Goal: Task Accomplishment & Management: Complete application form

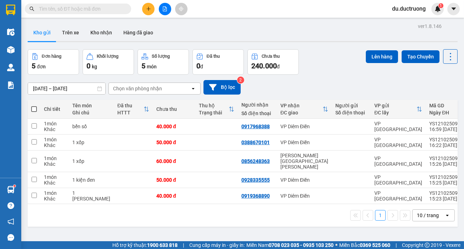
scroll to position [32, 0]
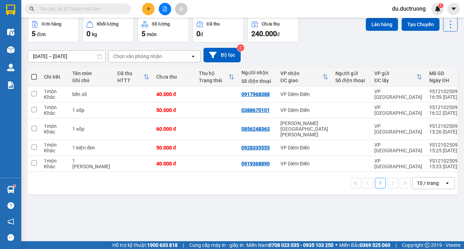
click at [36, 79] on span at bounding box center [34, 77] width 6 height 6
click at [34, 73] on input "checkbox" at bounding box center [34, 73] width 0 height 0
checkbox input "true"
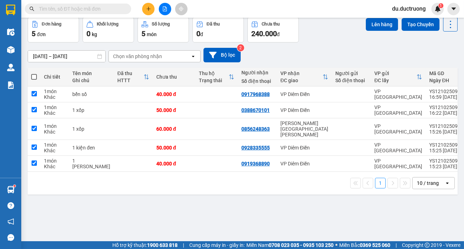
checkbox input "true"
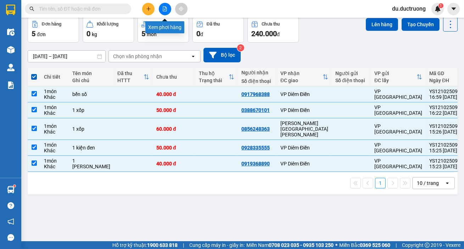
click at [166, 10] on icon "file-add" at bounding box center [164, 8] width 5 height 5
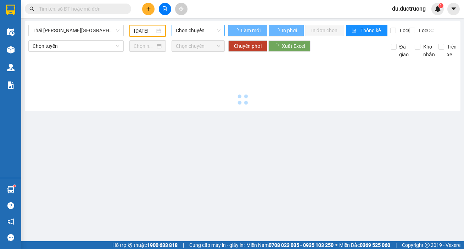
type input "[DATE]"
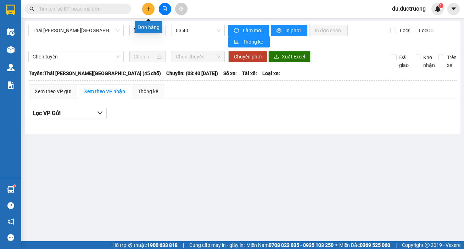
click at [149, 10] on icon "plus" at bounding box center [148, 9] width 0 height 4
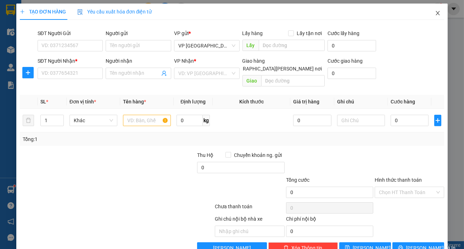
click at [436, 15] on icon "close" at bounding box center [438, 13] width 4 height 4
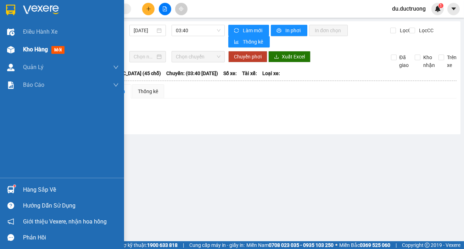
click at [35, 45] on div "Kho hàng mới" at bounding box center [71, 50] width 96 height 18
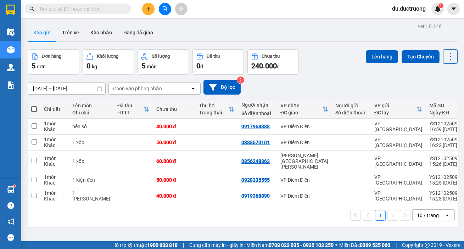
click at [34, 108] on span at bounding box center [34, 109] width 6 height 6
click at [34, 106] on input "checkbox" at bounding box center [34, 106] width 0 height 0
checkbox input "true"
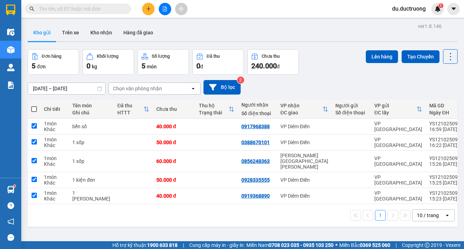
checkbox input "true"
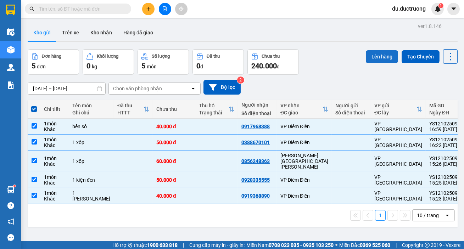
click at [370, 55] on button "Lên hàng" at bounding box center [382, 56] width 32 height 13
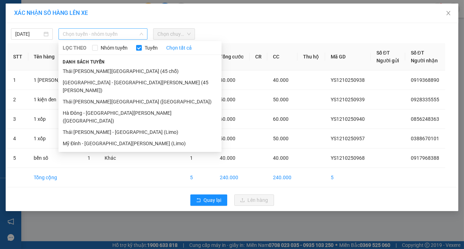
click at [93, 36] on span "Chọn tuyến - nhóm tuyến" at bounding box center [103, 34] width 80 height 11
drag, startPoint x: 102, startPoint y: 81, endPoint x: 112, endPoint y: 78, distance: 9.6
click at [105, 81] on li "[GEOGRAPHIC_DATA] - [GEOGRAPHIC_DATA][PERSON_NAME] (45 [PERSON_NAME])" at bounding box center [139, 86] width 163 height 19
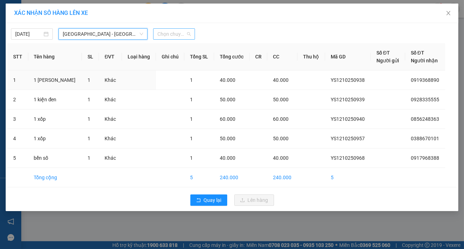
click at [183, 34] on span "Chọn chuyến" at bounding box center [173, 34] width 33 height 11
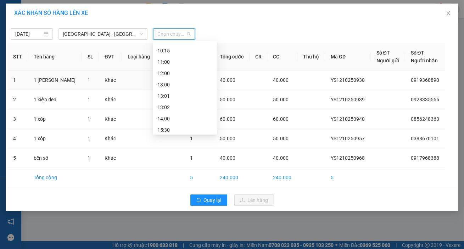
scroll to position [64, 0]
click at [178, 117] on div "14:00" at bounding box center [184, 121] width 55 height 8
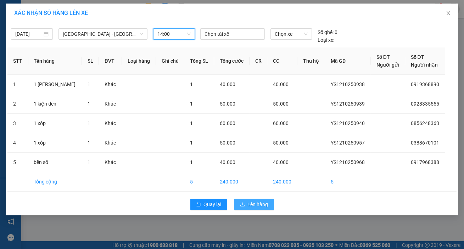
click at [254, 210] on button "Lên hàng" at bounding box center [254, 204] width 40 height 11
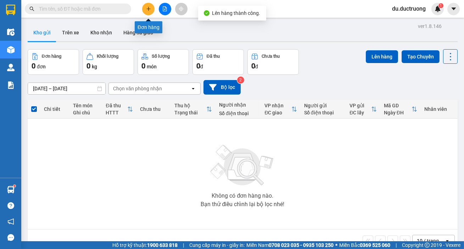
click at [147, 14] on button at bounding box center [148, 9] width 12 height 12
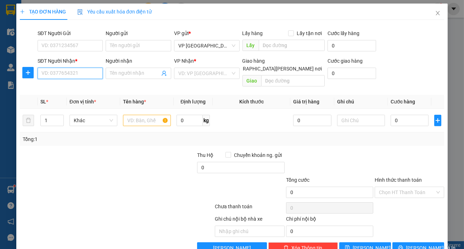
drag, startPoint x: 72, startPoint y: 77, endPoint x: 74, endPoint y: 81, distance: 4.8
click at [73, 80] on div "SĐT Người Nhận * VD: 0377654321" at bounding box center [71, 69] width 66 height 25
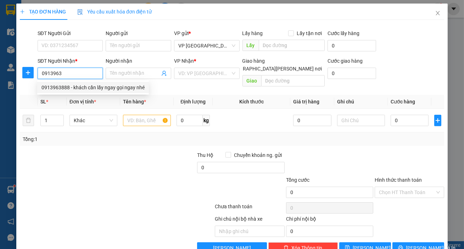
click at [70, 85] on div "0913963888 - khách cần lấy ngay gọi ngay nhé" at bounding box center [92, 88] width 103 height 8
type input "0913963888"
type input "khách cần lấy ngay gọi ngay nhé"
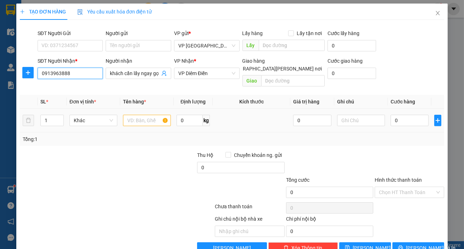
type input "0913963888"
click at [152, 115] on input "text" at bounding box center [147, 120] width 48 height 11
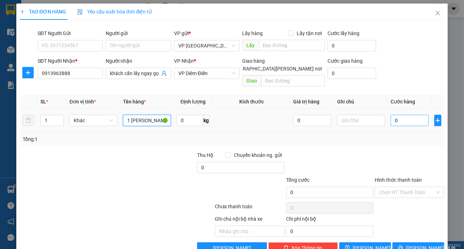
type input "1 [PERSON_NAME] vi"
click at [392, 115] on input "0" at bounding box center [410, 120] width 38 height 11
type input "001"
type input "1"
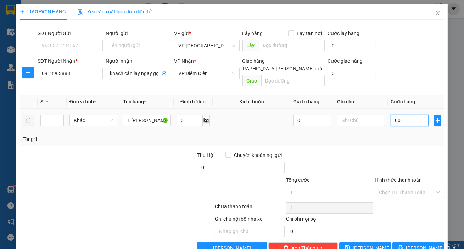
type input "0.012"
type input "12"
type input "00.120"
type input "120"
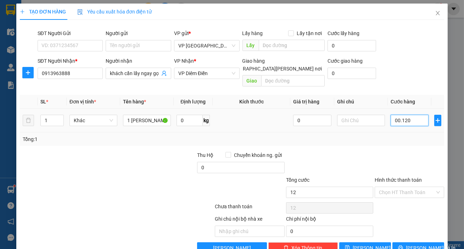
type input "120"
type input "120.000"
click at [383, 187] on input "Hình thức thanh toán" at bounding box center [407, 192] width 56 height 11
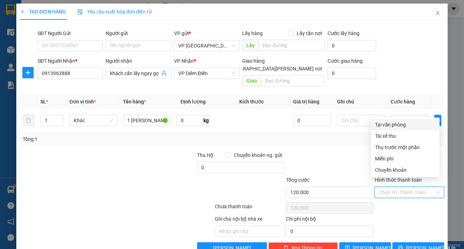
click at [383, 125] on div "Tại văn phòng" at bounding box center [405, 125] width 60 height 8
type input "0"
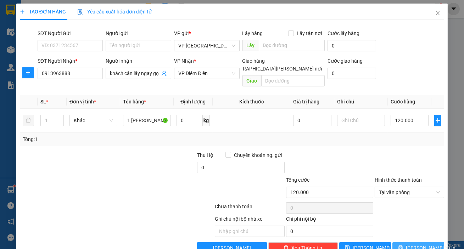
drag, startPoint x: 418, startPoint y: 241, endPoint x: 413, endPoint y: 237, distance: 6.6
click at [419, 244] on span "[PERSON_NAME] và In" at bounding box center [431, 248] width 50 height 8
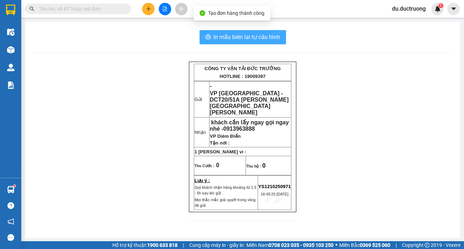
click at [236, 36] on span "In mẫu biên lai tự cấu hình" at bounding box center [247, 37] width 67 height 9
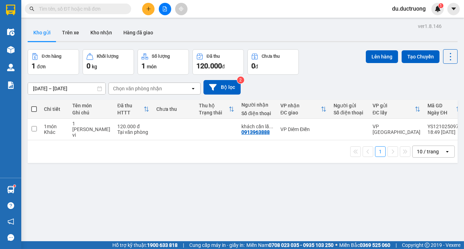
click at [149, 7] on icon "plus" at bounding box center [148, 8] width 5 height 5
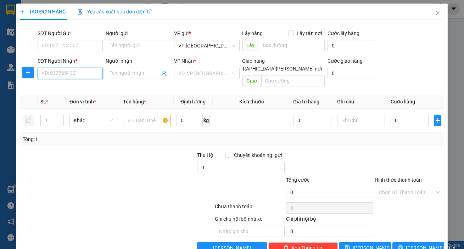
drag, startPoint x: 70, startPoint y: 75, endPoint x: 74, endPoint y: 74, distance: 4.0
click at [70, 76] on input "SĐT Người Nhận *" at bounding box center [71, 73] width 66 height 11
click at [72, 88] on div "0394792515" at bounding box center [69, 88] width 56 height 8
type input "0394792515"
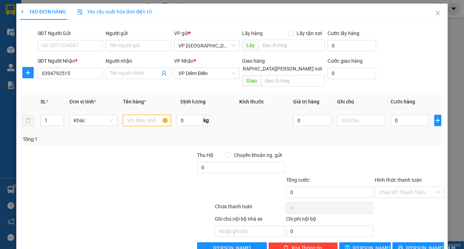
click at [139, 115] on input "text" at bounding box center [147, 120] width 48 height 11
type input "1 hộp răng"
click at [400, 117] on input "0" at bounding box center [410, 120] width 38 height 11
type input "003"
type input "3"
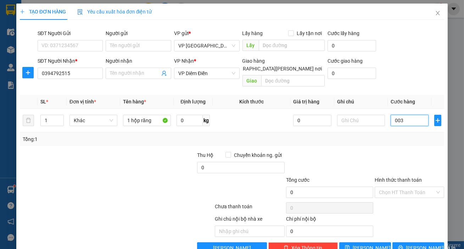
type input "3"
type input "0.030"
type input "30"
click at [399, 187] on input "Hình thức thanh toán" at bounding box center [407, 192] width 56 height 11
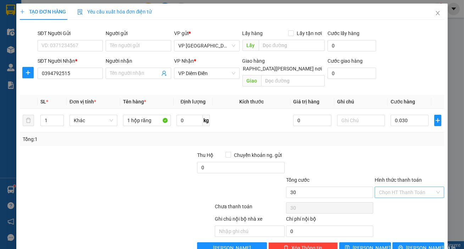
type input "30.000"
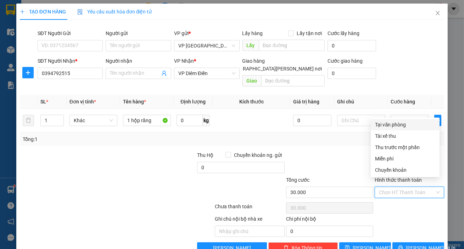
click at [375, 124] on div "Tại văn phòng" at bounding box center [405, 125] width 60 height 8
type input "0"
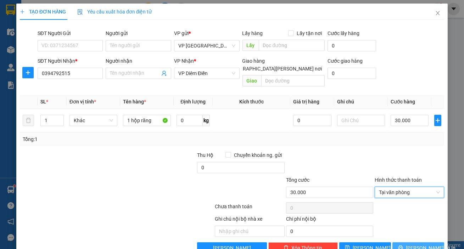
click at [418, 244] on button "[PERSON_NAME] và In" at bounding box center [418, 247] width 52 height 11
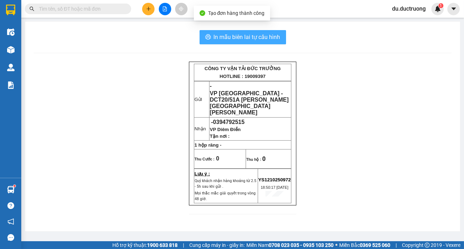
click at [225, 32] on button "In mẫu biên lai tự cấu hình" at bounding box center [243, 37] width 87 height 14
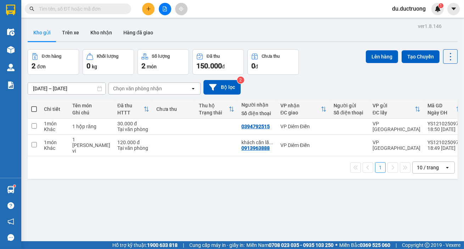
scroll to position [46, 0]
